Goal: Find specific page/section: Find specific page/section

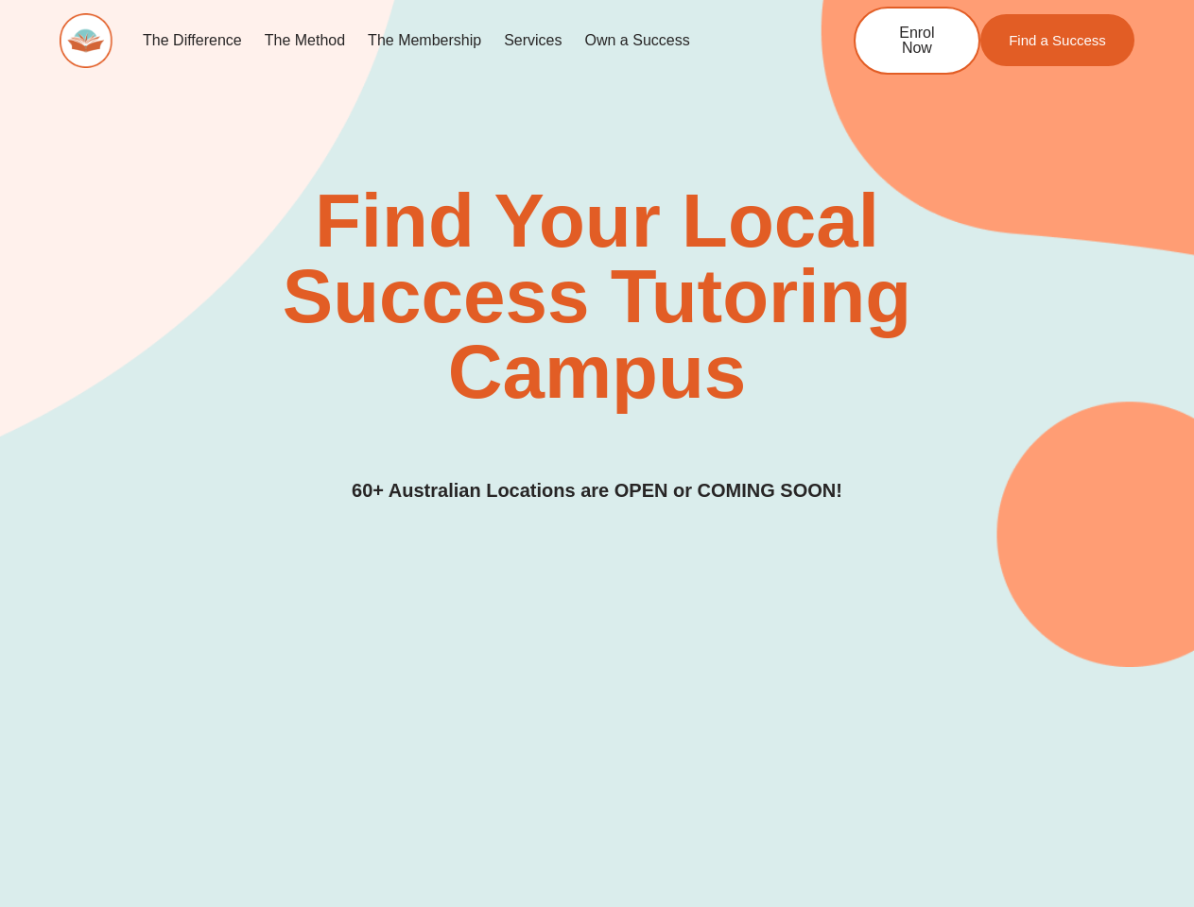
click at [596, 454] on div "Find Your Local Success Tutoring Campus 60+ Australian Locations are OPEN or CO…" at bounding box center [597, 344] width 1075 height 322
click at [532, 41] on link "Services" at bounding box center [532, 40] width 80 height 43
